Goal: Task Accomplishment & Management: Complete application form

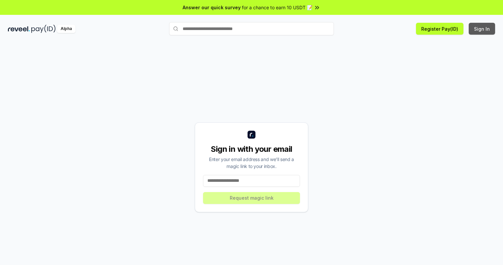
click at [482, 29] on button "Sign In" at bounding box center [482, 29] width 26 height 12
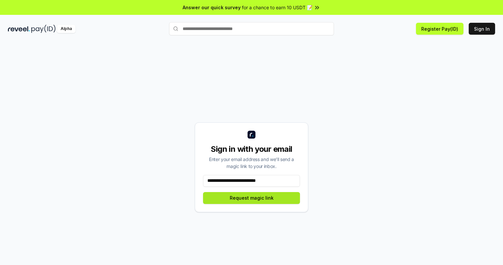
type input "**********"
click at [252, 198] on button "Request magic link" at bounding box center [251, 198] width 97 height 12
